Goal: Information Seeking & Learning: Find contact information

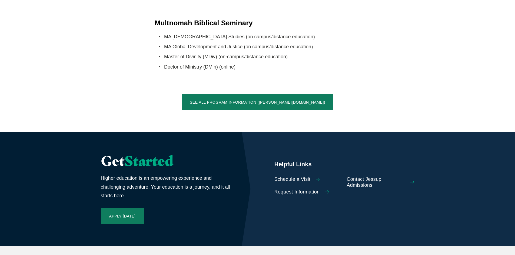
scroll to position [1189, 0]
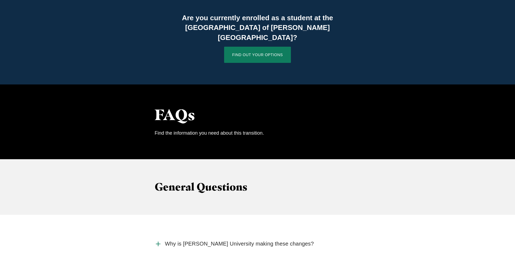
scroll to position [486, 0]
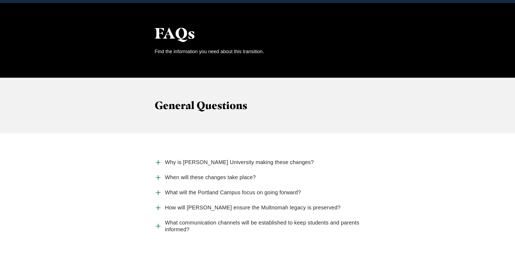
click at [226, 189] on span "What will the Portland Campus focus on going forward?" at bounding box center [233, 192] width 136 height 7
click at [0, 0] on input "What will the Portland Campus focus on going forward?" at bounding box center [0, 0] width 0 height 0
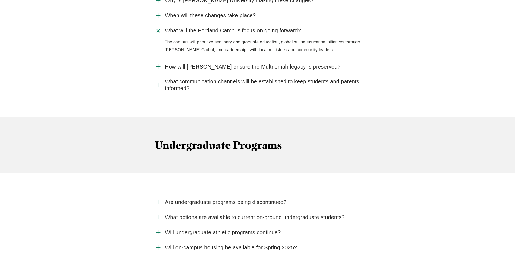
scroll to position [730, 0]
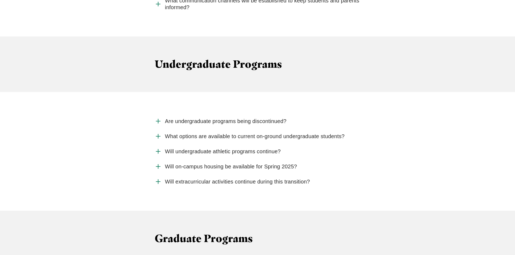
click at [229, 163] on span "Will on-campus housing be available for Spring 2025?" at bounding box center [231, 166] width 132 height 7
click at [0, 0] on input "Will on-campus housing be available for Spring 2025?" at bounding box center [0, 0] width 0 height 0
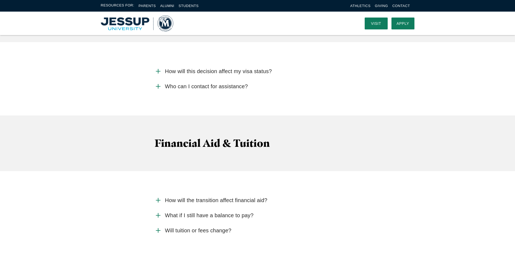
scroll to position [1108, 0]
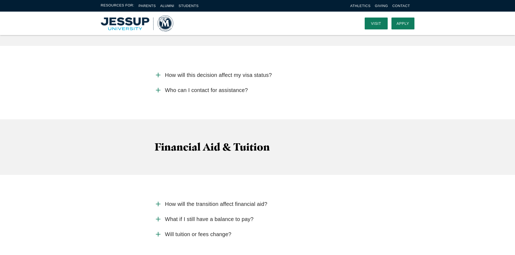
click at [236, 87] on span "Who can I contact for assistance?" at bounding box center [206, 90] width 83 height 7
click at [0, 0] on input "Who can I contact for assistance?" at bounding box center [0, 0] width 0 height 0
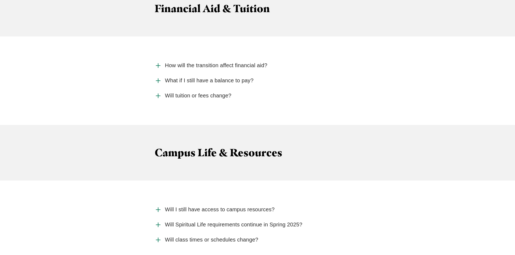
scroll to position [1270, 0]
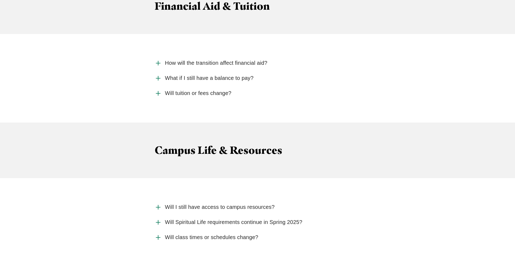
click at [218, 204] on span "Will I still have access to campus resources?" at bounding box center [220, 207] width 110 height 7
click at [0, 0] on input "Will I still have access to campus resources?" at bounding box center [0, 0] width 0 height 0
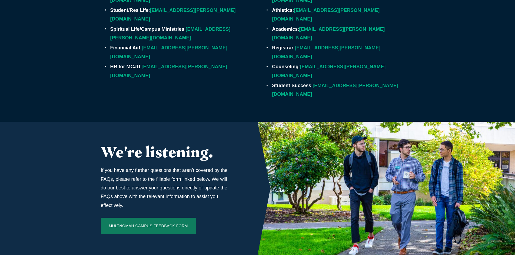
scroll to position [1810, 0]
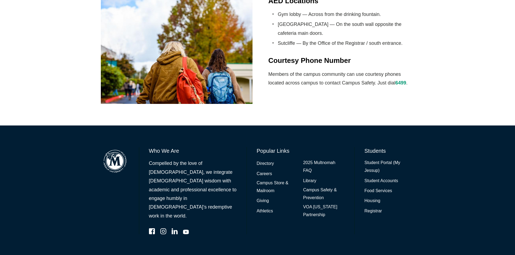
scroll to position [416, 0]
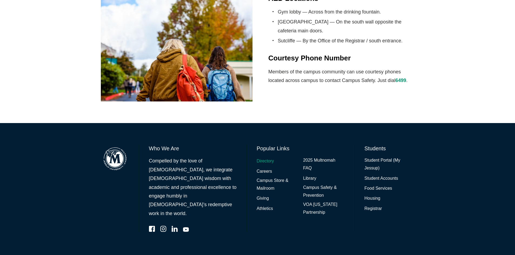
click at [265, 162] on link "Directory" at bounding box center [264, 162] width 17 height 8
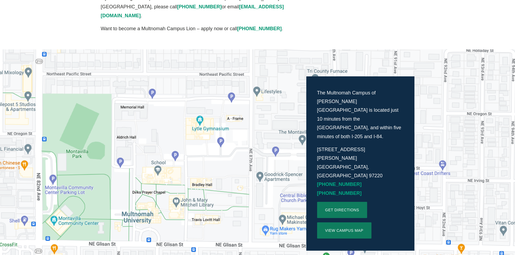
scroll to position [108, 0]
